Goal: Information Seeking & Learning: Learn about a topic

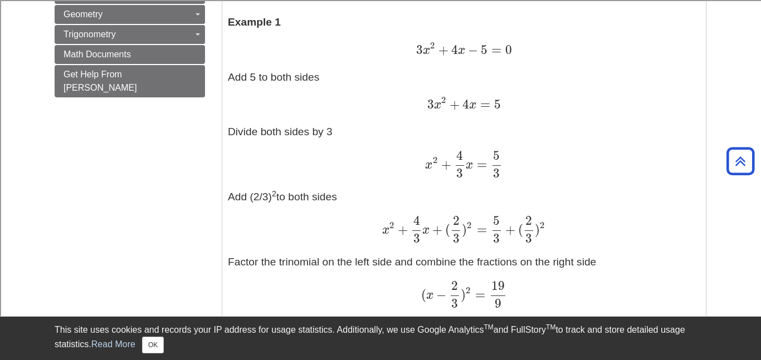
scroll to position [969, 0]
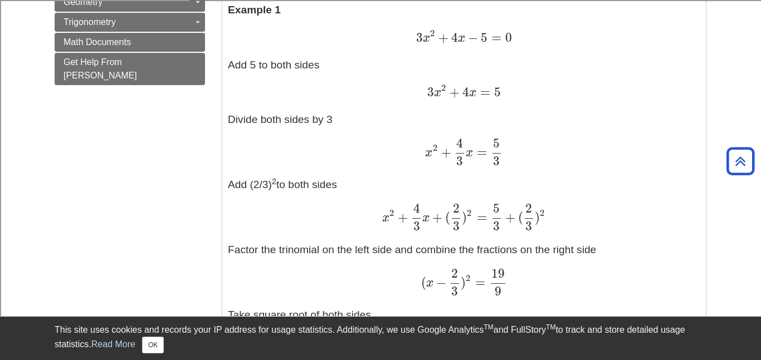
click at [456, 227] on span "3" at bounding box center [456, 226] width 7 height 15
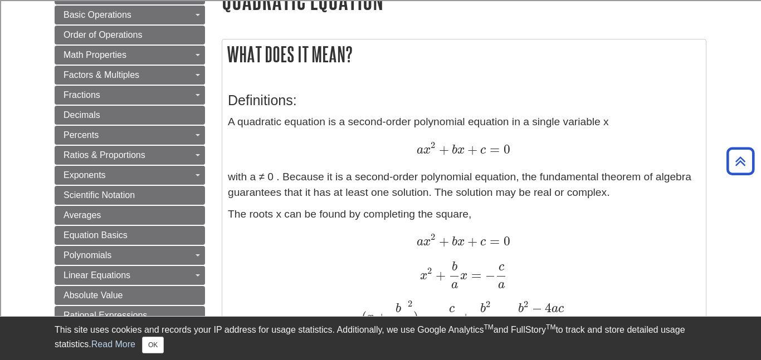
scroll to position [0, 0]
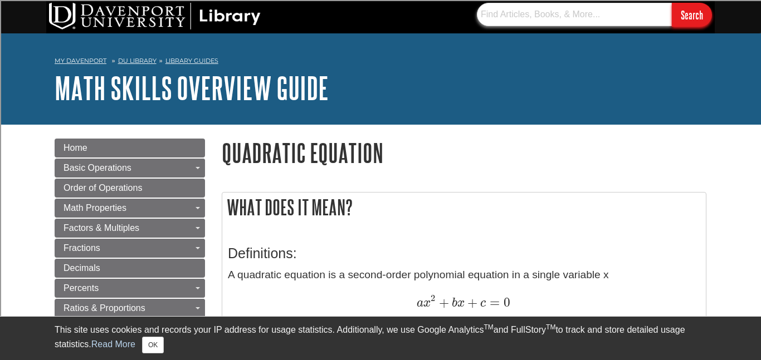
click at [548, 13] on input "text" at bounding box center [574, 14] width 195 height 23
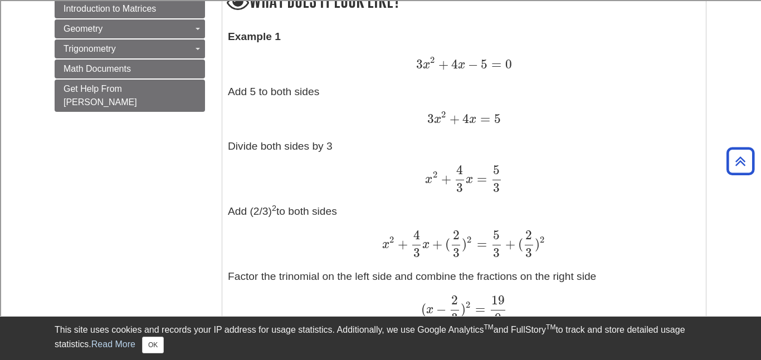
scroll to position [926, 0]
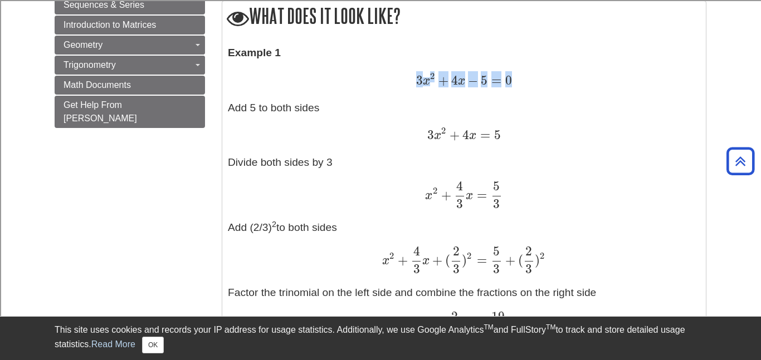
drag, startPoint x: 415, startPoint y: 85, endPoint x: 510, endPoint y: 80, distance: 95.4
click at [510, 80] on div "3 x 2 + 4 x − 5 = 0 3 x 2 + 4 x − 5 = 0" at bounding box center [464, 80] width 472 height 17
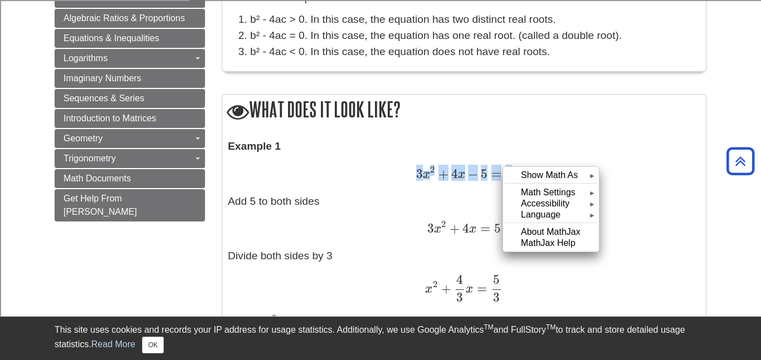
scroll to position [830, 0]
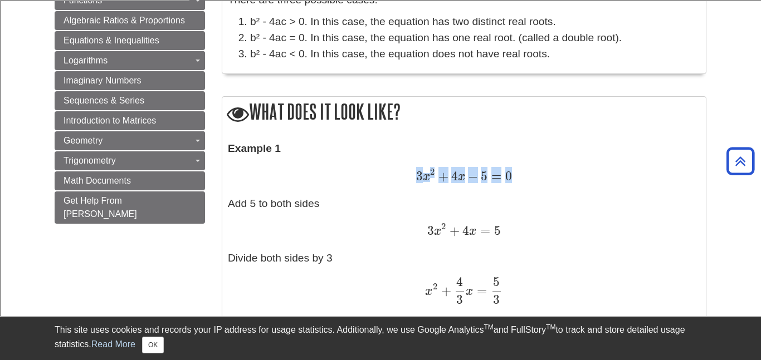
drag, startPoint x: 448, startPoint y: 170, endPoint x: 502, endPoint y: 141, distance: 62.0
click at [485, 173] on span "5" at bounding box center [482, 176] width 9 height 15
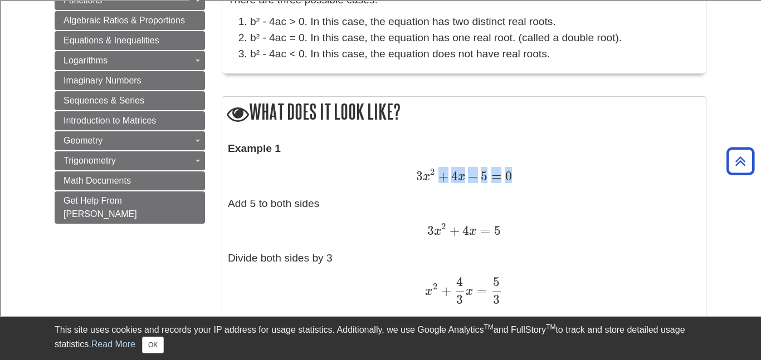
click at [485, 173] on span "5" at bounding box center [482, 176] width 9 height 15
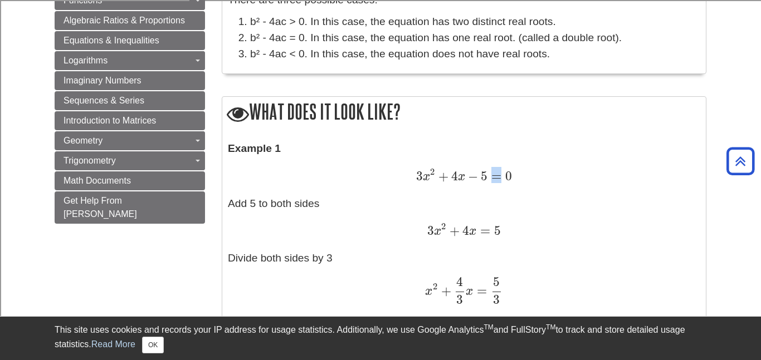
click at [485, 173] on span "5" at bounding box center [482, 176] width 9 height 15
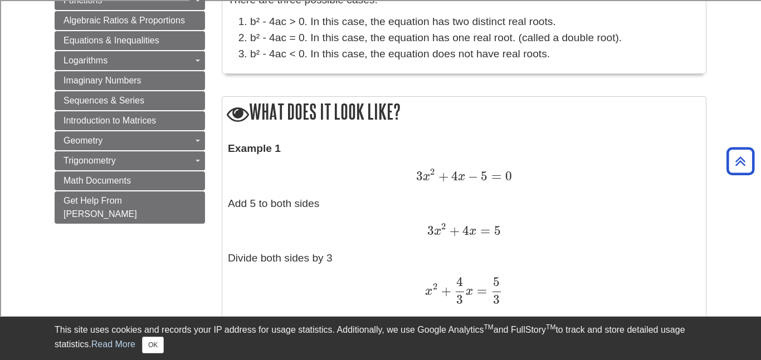
click at [485, 173] on span "5" at bounding box center [482, 176] width 9 height 15
click at [521, 181] on div "3 x 2 + 4 x − 5 = 0 3 x 2 + 4 x − 5 = 0" at bounding box center [464, 176] width 472 height 17
drag, startPoint x: 518, startPoint y: 174, endPoint x: 413, endPoint y: 174, distance: 105.3
click at [413, 174] on div "3 x 2 + 4 x − 5 = 0 3 x 2 + 4 x − 5 = 0" at bounding box center [464, 176] width 472 height 17
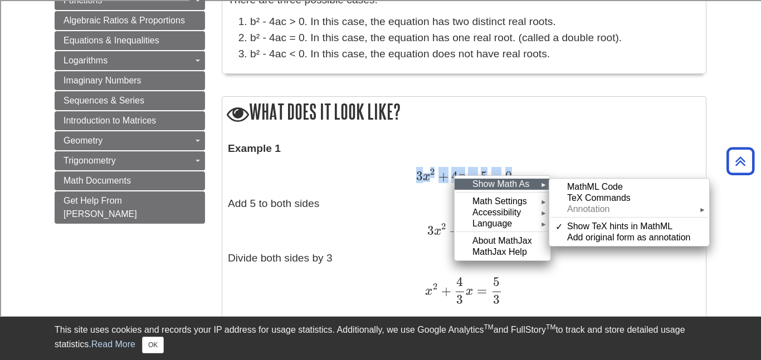
click at [467, 185] on div "Show Math As ►" at bounding box center [502, 184] width 96 height 11
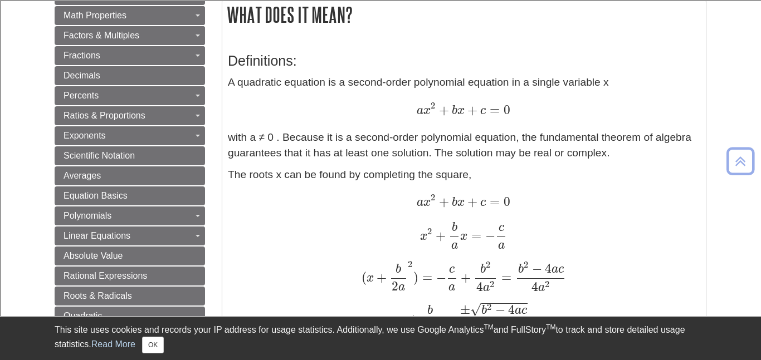
scroll to position [214, 0]
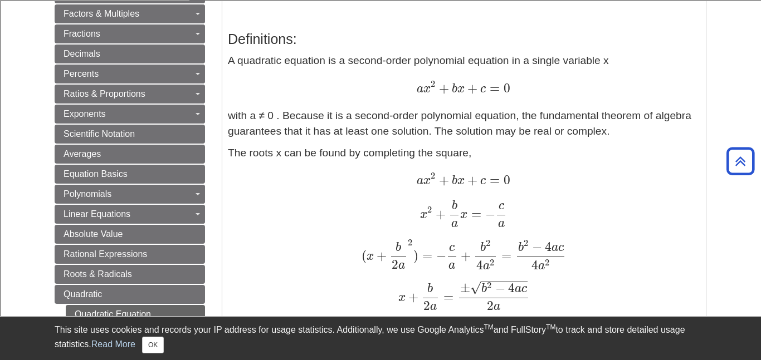
click at [502, 91] on span "0" at bounding box center [505, 88] width 11 height 15
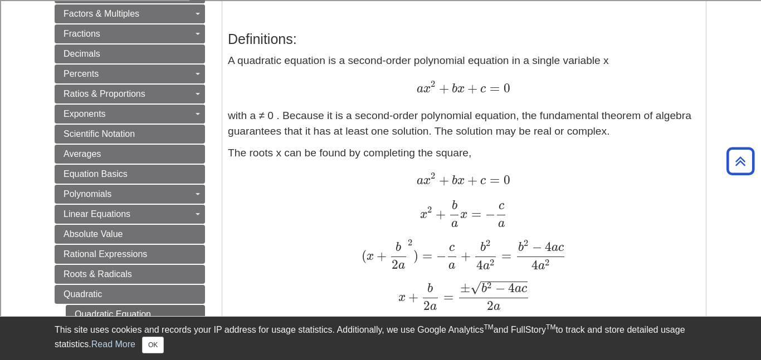
click at [512, 89] on div "a x 2 + b x + c = 0 a x 2 + b x + c = 0" at bounding box center [464, 88] width 472 height 17
drag, startPoint x: 512, startPoint y: 89, endPoint x: 418, endPoint y: 96, distance: 93.8
click at [418, 96] on div "a x 2 + b x + c = 0 a x 2 + b x + c = 0" at bounding box center [464, 88] width 472 height 17
drag, startPoint x: 418, startPoint y: 96, endPoint x: 479, endPoint y: 90, distance: 61.0
click at [479, 90] on div "a x 2 + b x + c = 0 a x 2 + b x + c = 0" at bounding box center [464, 88] width 472 height 17
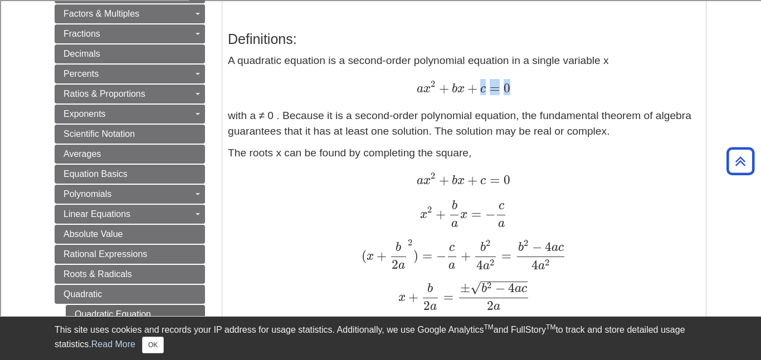
click at [477, 90] on span "c" at bounding box center [481, 89] width 8 height 12
drag, startPoint x: 524, startPoint y: 79, endPoint x: 412, endPoint y: 91, distance: 112.0
click at [412, 91] on p "A quadratic equation is a second-order polynomial equation in a single variable…" at bounding box center [464, 96] width 472 height 87
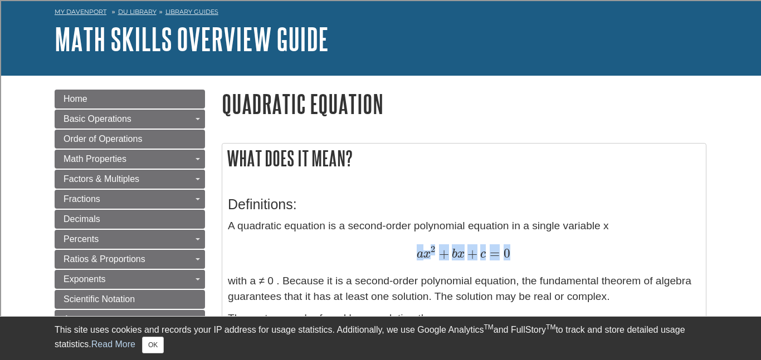
scroll to position [0, 0]
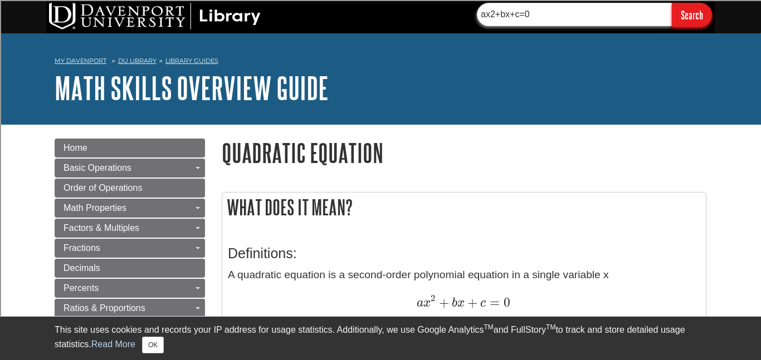
type input "ax2+bx+c=0"
click at [672, 3] on input "Search" at bounding box center [692, 15] width 40 height 24
